Goal: Task Accomplishment & Management: Manage account settings

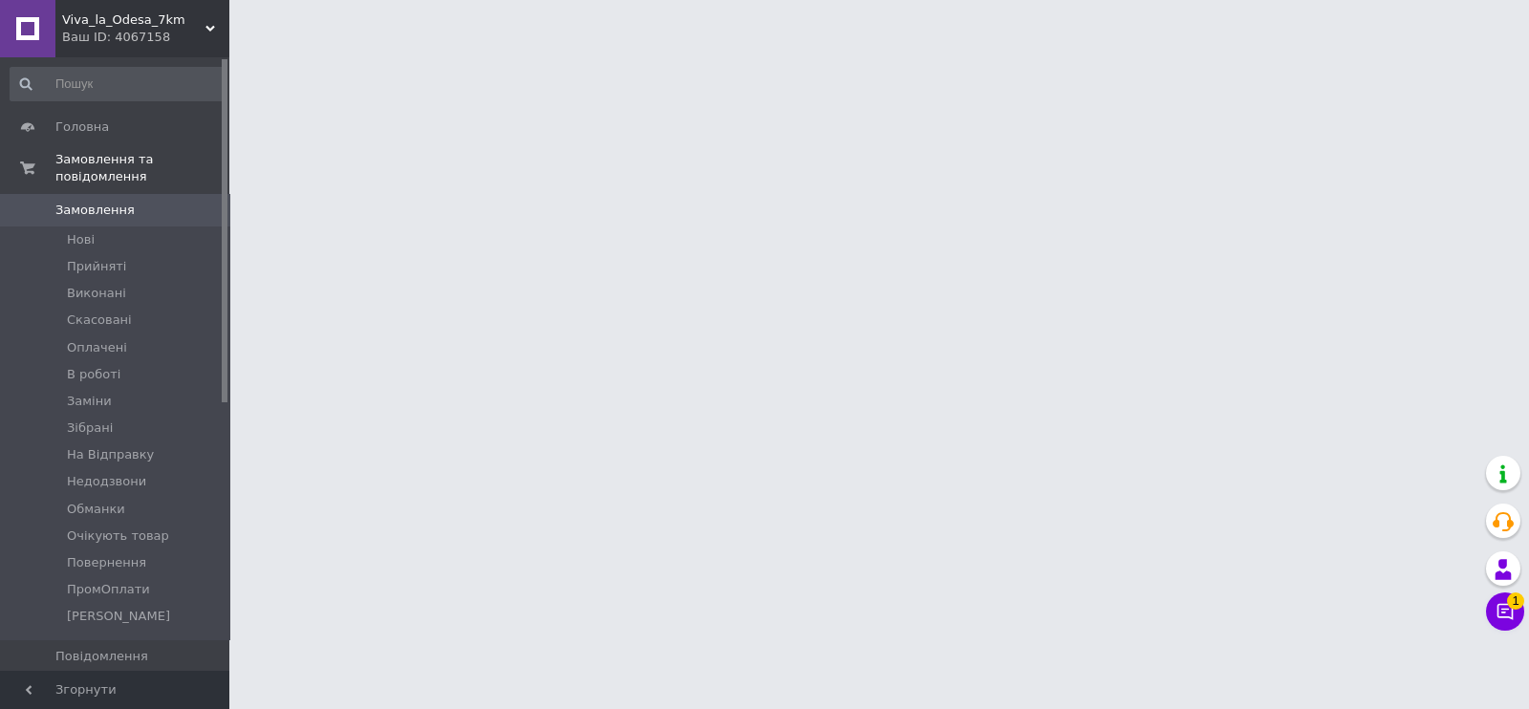
click at [1496, 615] on icon at bounding box center [1505, 611] width 19 height 19
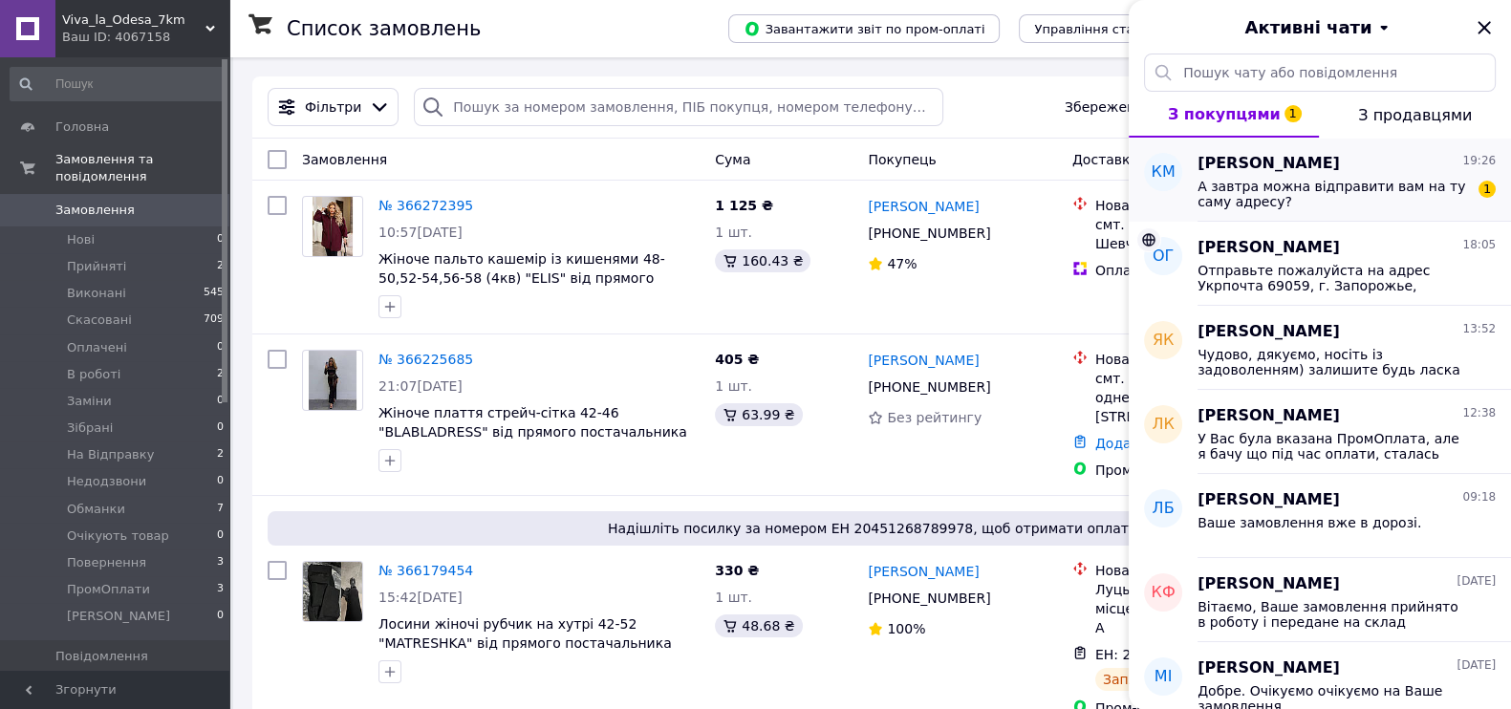
click at [1320, 183] on span "А завтра можна відправити вам на ту саму адресу?" at bounding box center [1332, 194] width 271 height 31
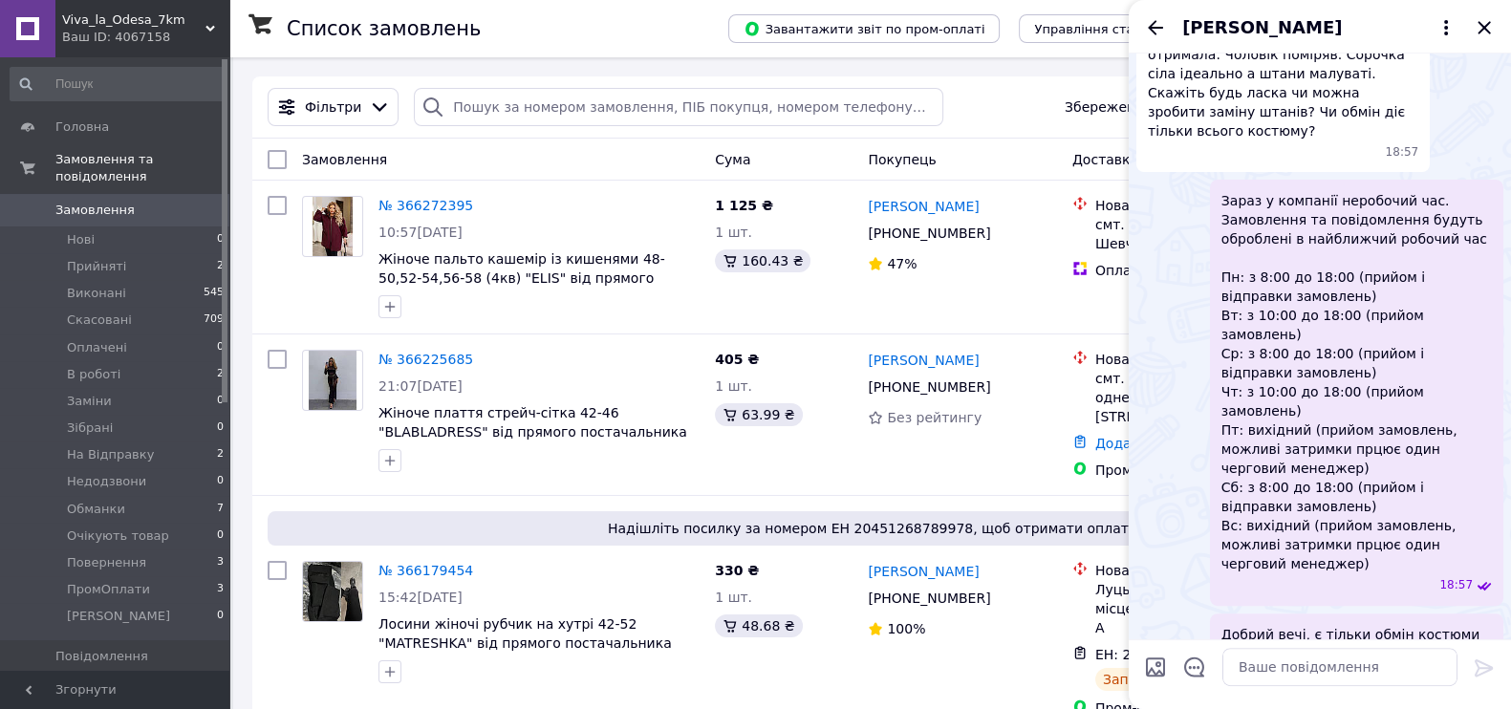
scroll to position [664, 0]
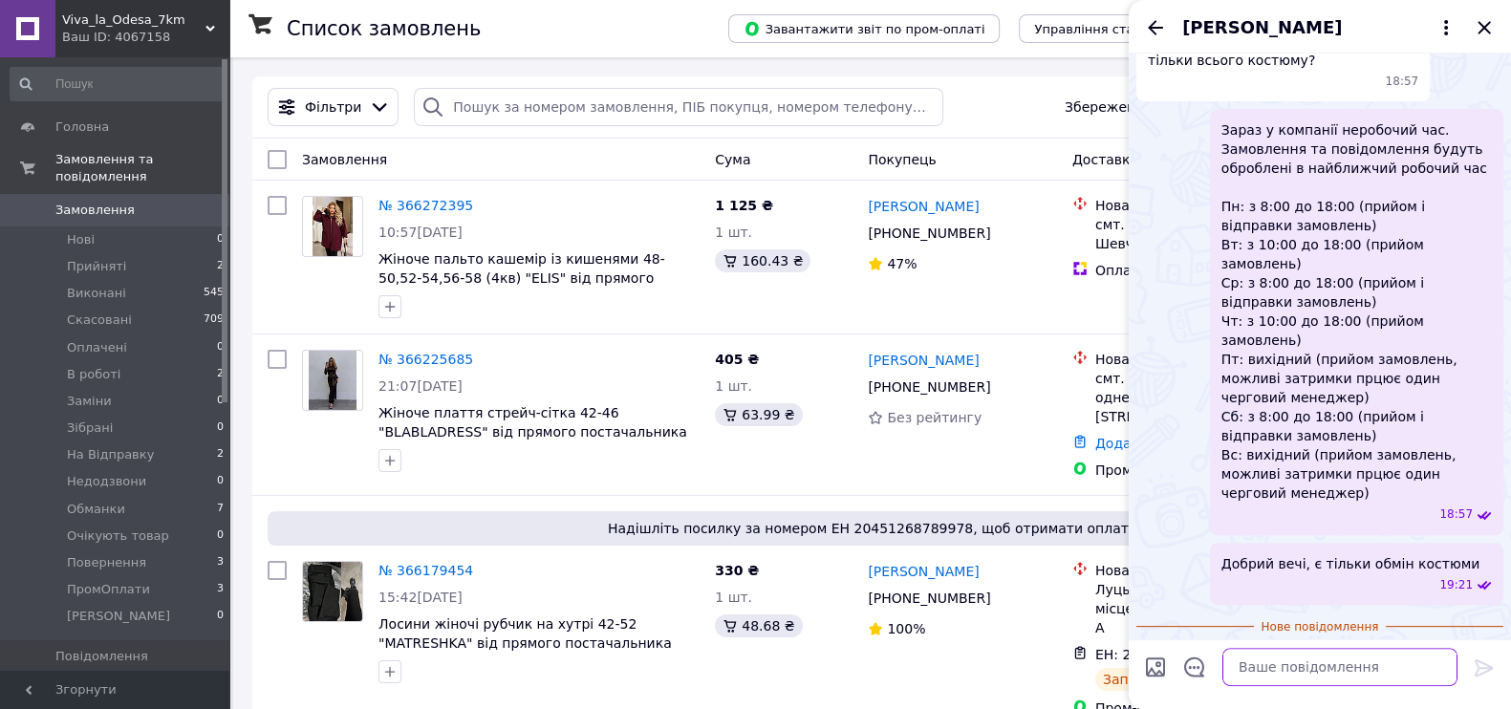
click at [1299, 669] on textarea at bounding box center [1339, 667] width 235 height 38
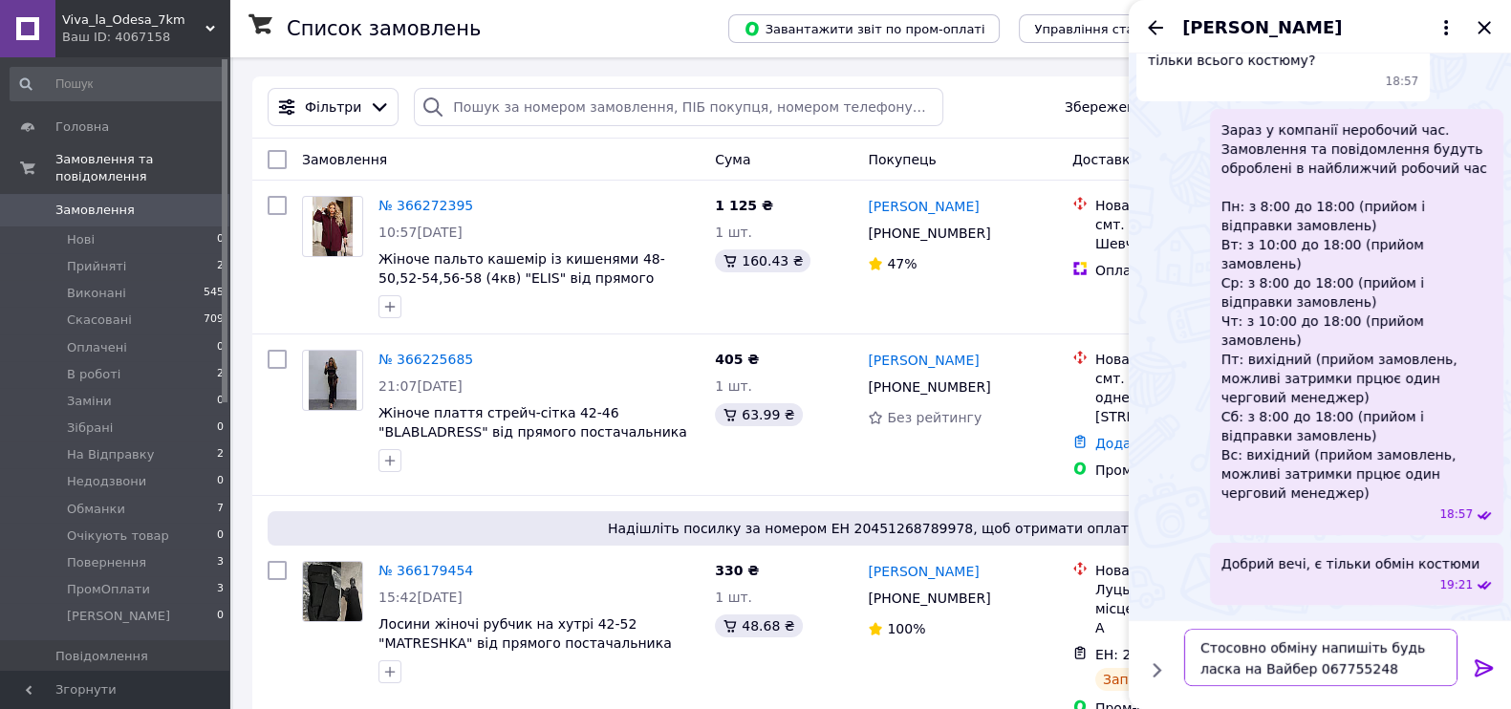
type textarea "Стосовно обміну напишіть будь ласка на Вайбер 0677552488"
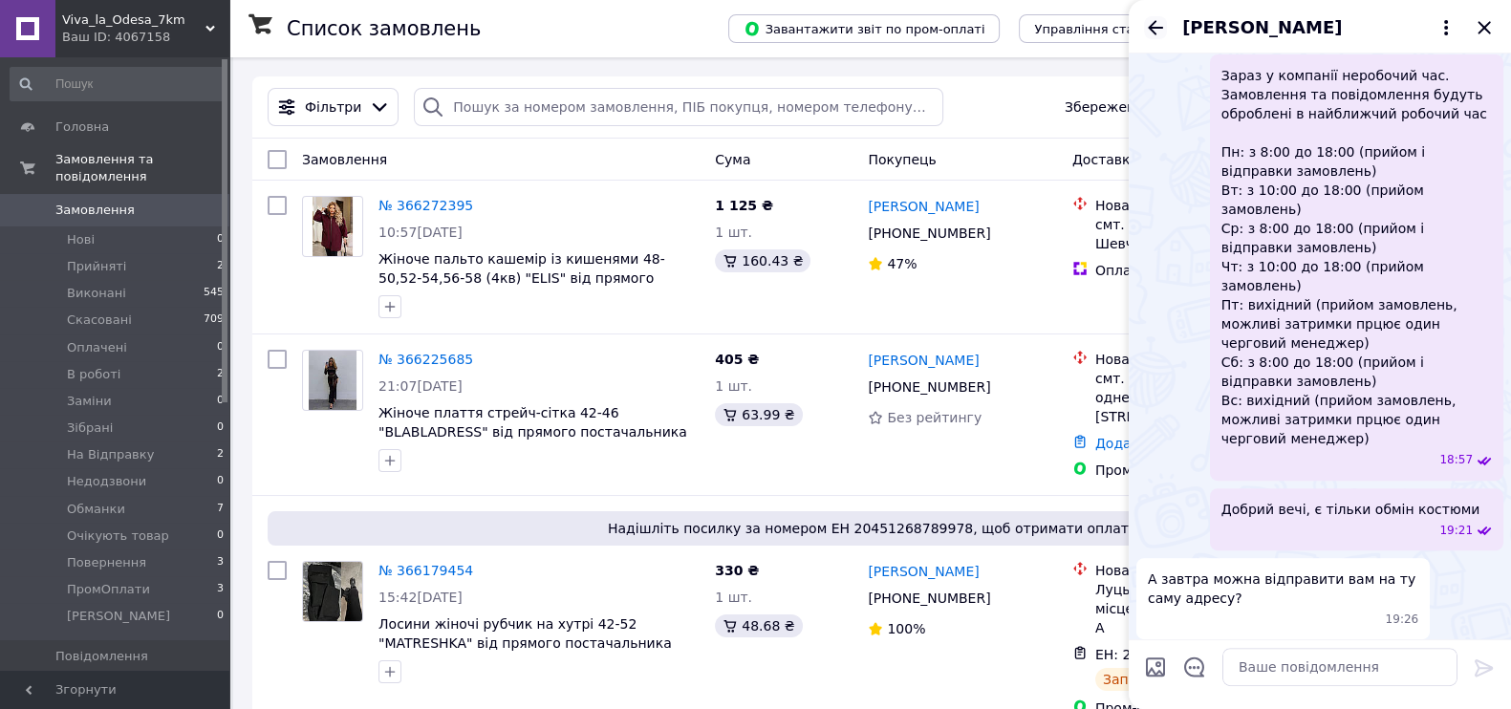
click at [1150, 20] on icon "Назад" at bounding box center [1155, 27] width 23 height 23
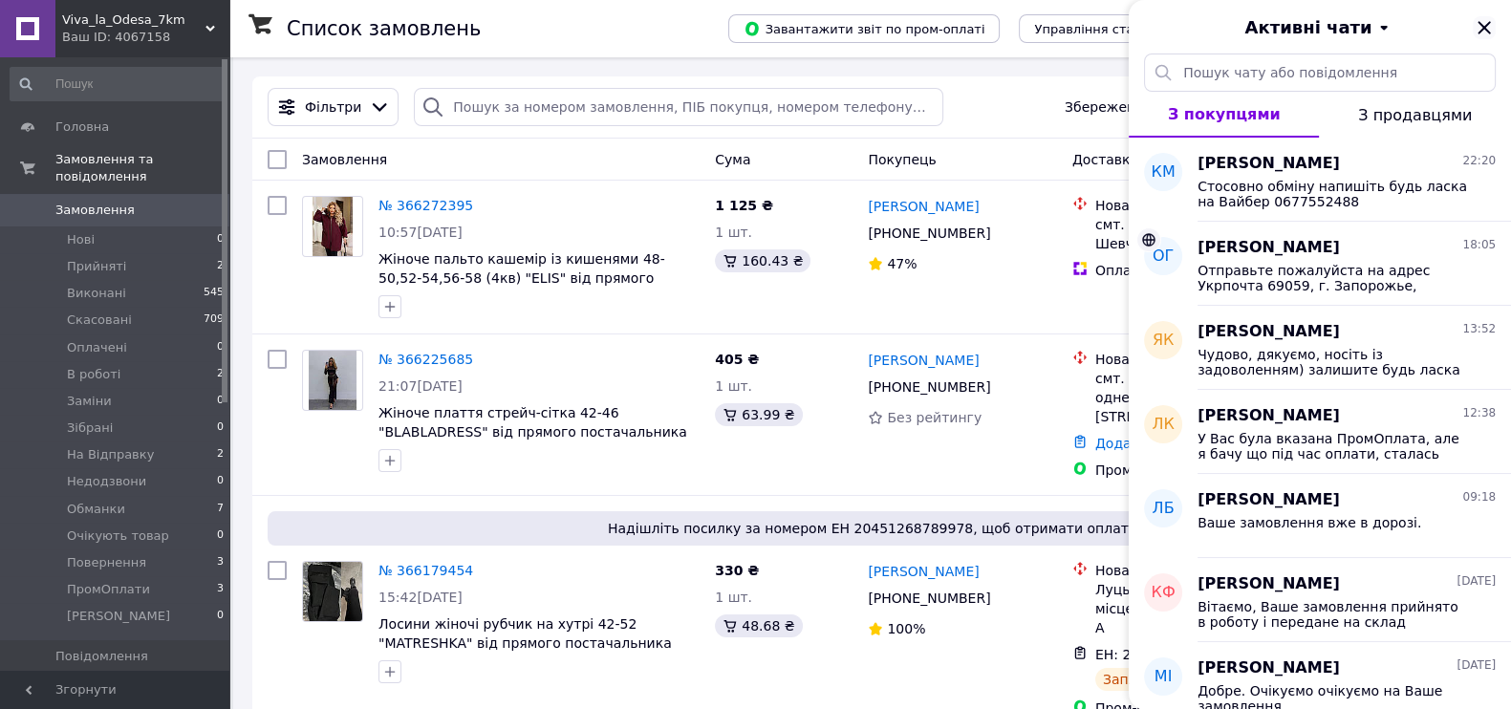
click at [1477, 38] on icon "Закрити" at bounding box center [1484, 27] width 23 height 23
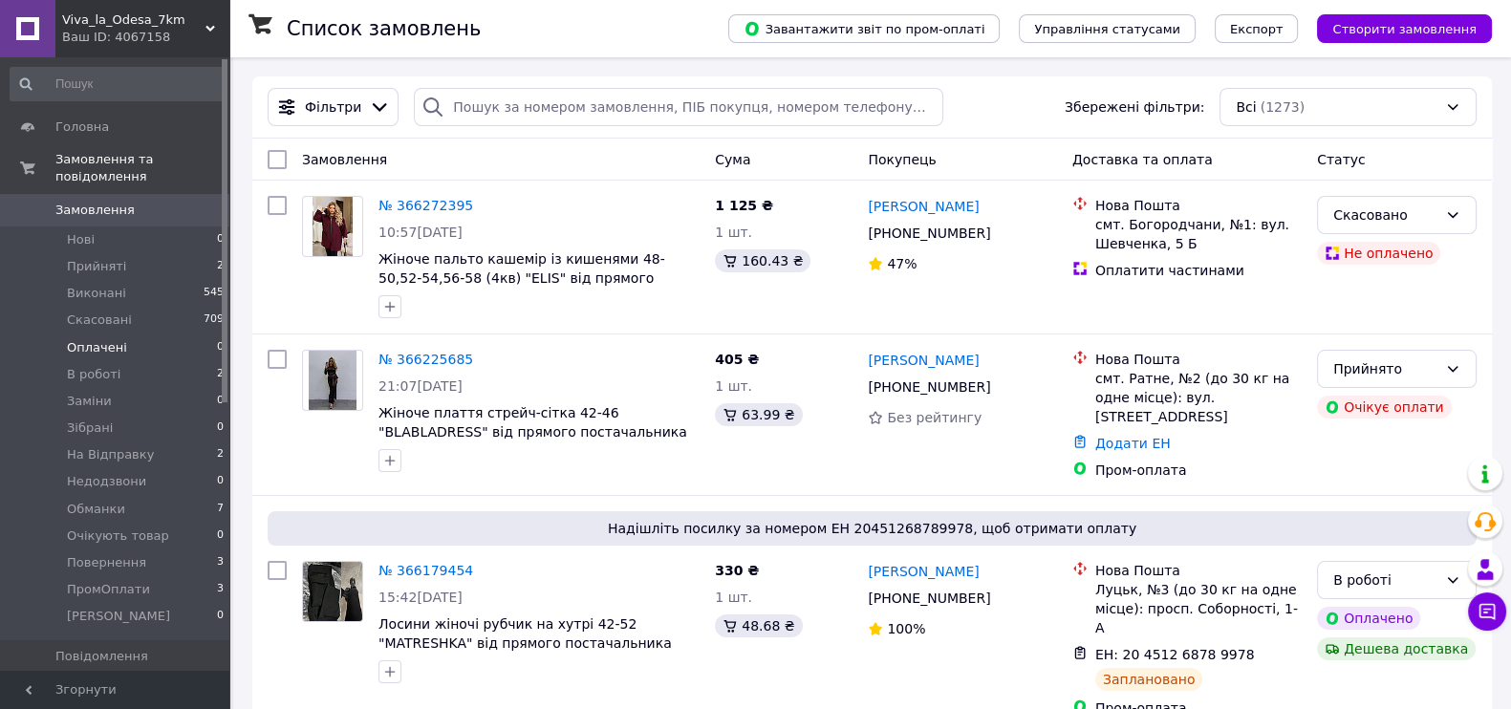
click at [147, 334] on li "Оплачені 0" at bounding box center [117, 347] width 235 height 27
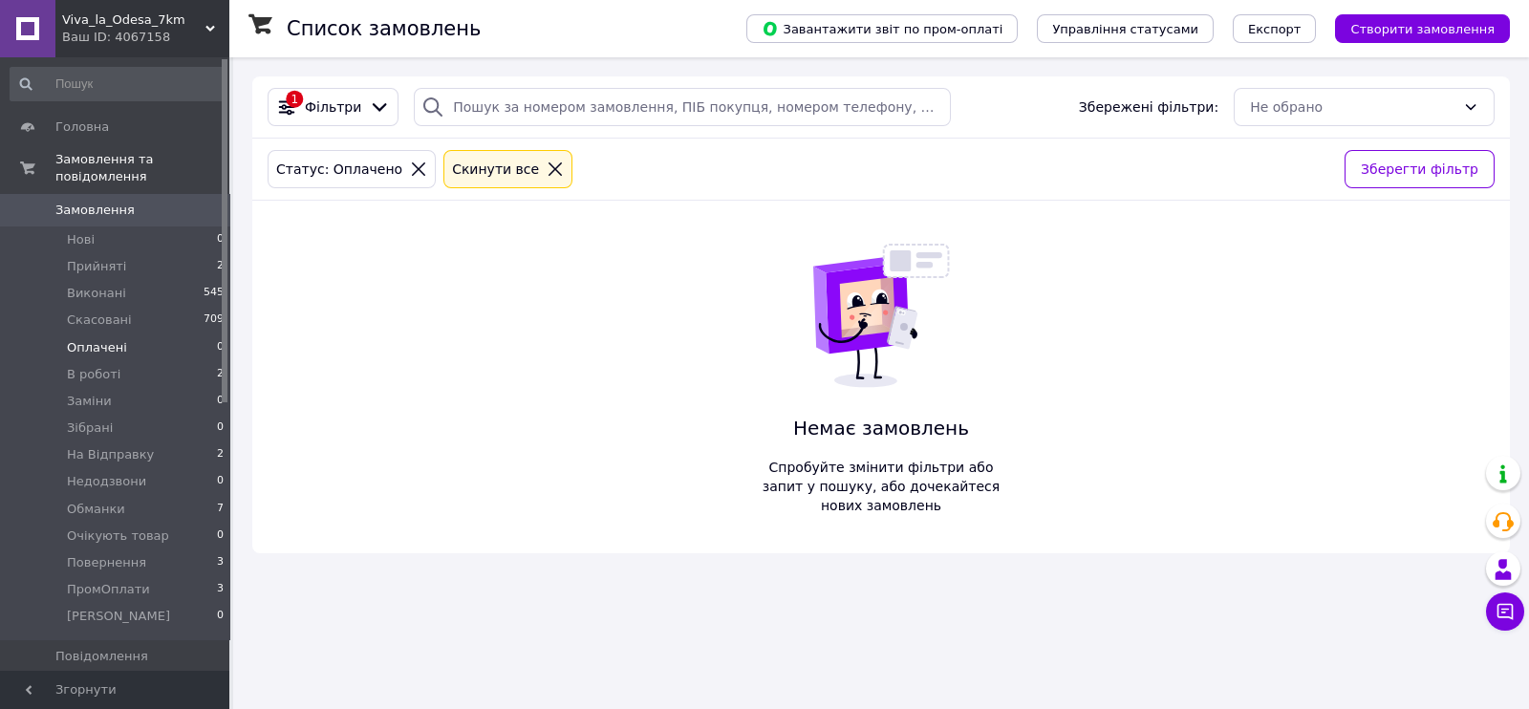
click at [165, 194] on link "Замовлення 0" at bounding box center [117, 210] width 235 height 32
